Goal: Information Seeking & Learning: Learn about a topic

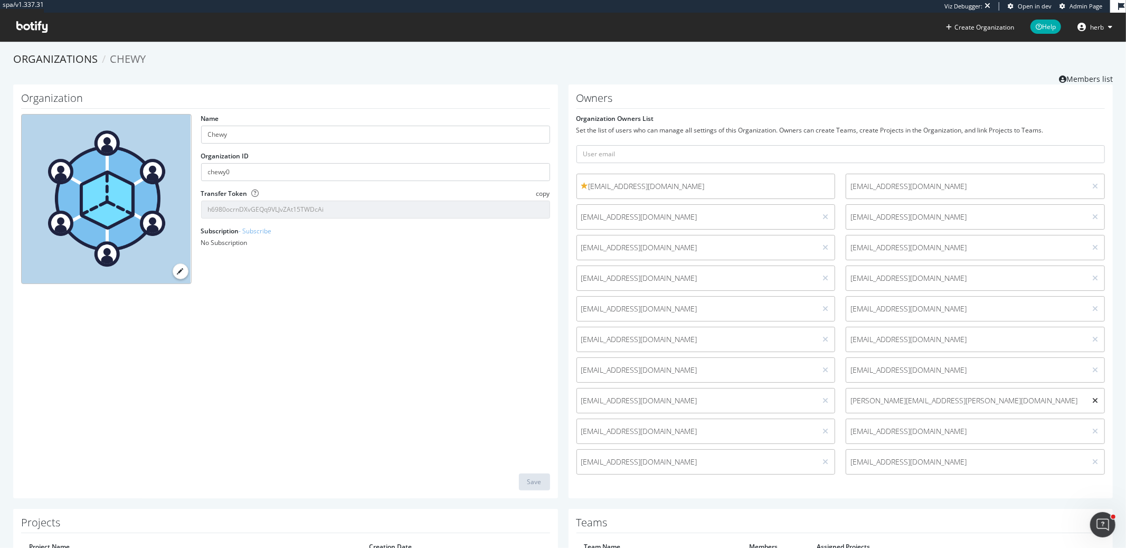
click at [1095, 398] on icon at bounding box center [1095, 400] width 6 height 7
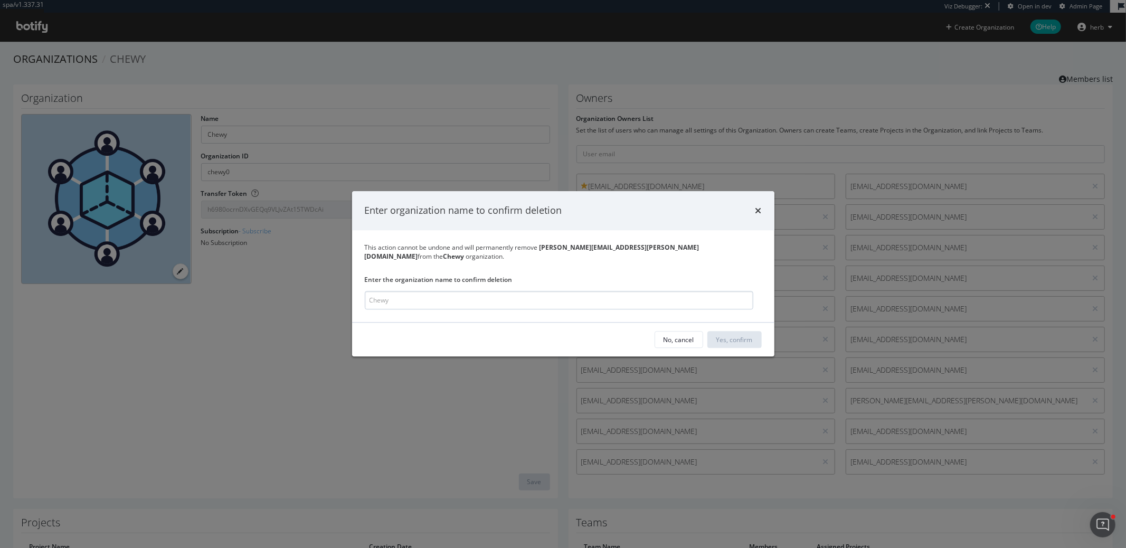
click at [677, 298] on input "modal" at bounding box center [559, 300] width 388 height 18
type input "Chewy"
click at [735, 335] on div "Yes, confirm" at bounding box center [735, 339] width 36 height 9
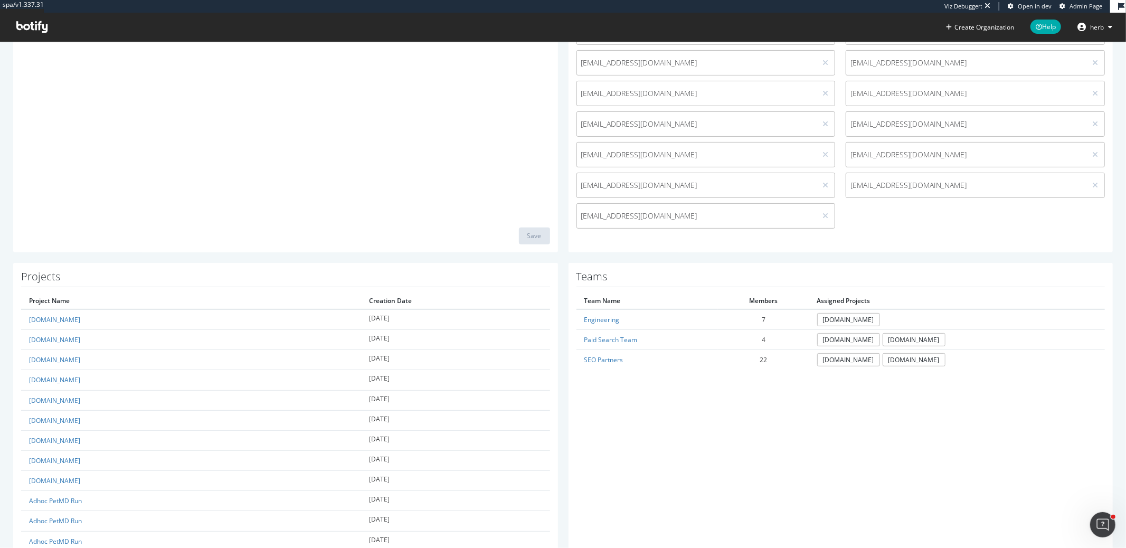
scroll to position [255, 0]
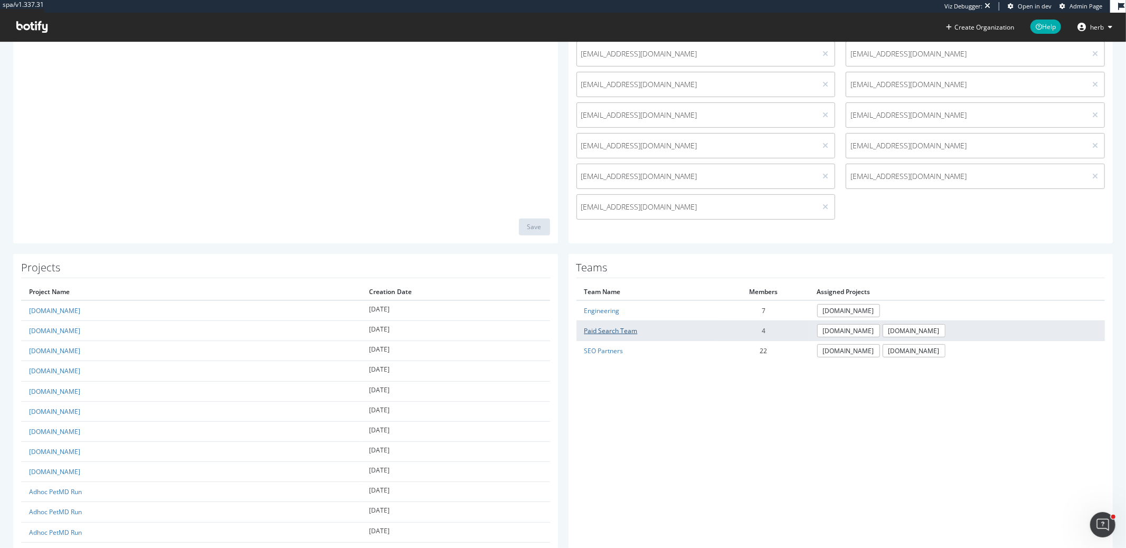
click at [613, 327] on link "Paid Search Team" at bounding box center [610, 330] width 53 height 9
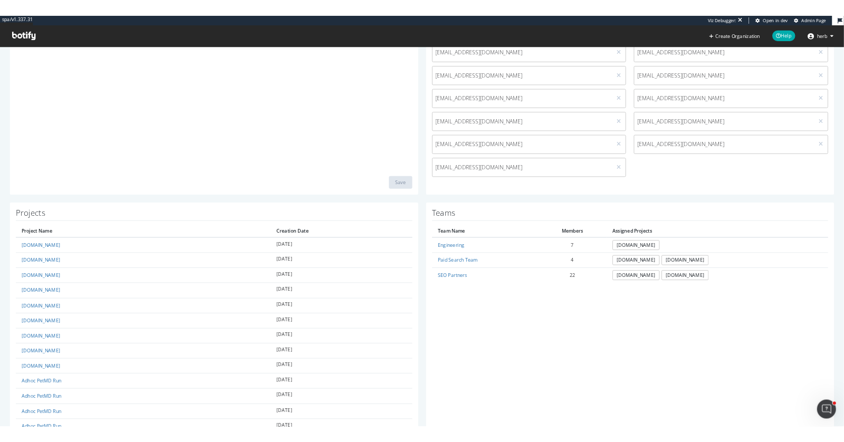
scroll to position [264, 0]
